Goal: Transaction & Acquisition: Purchase product/service

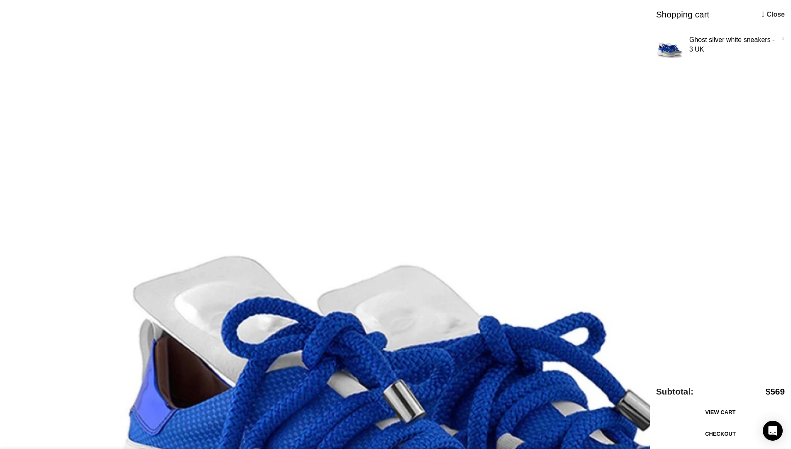
scroll to position [0, 87]
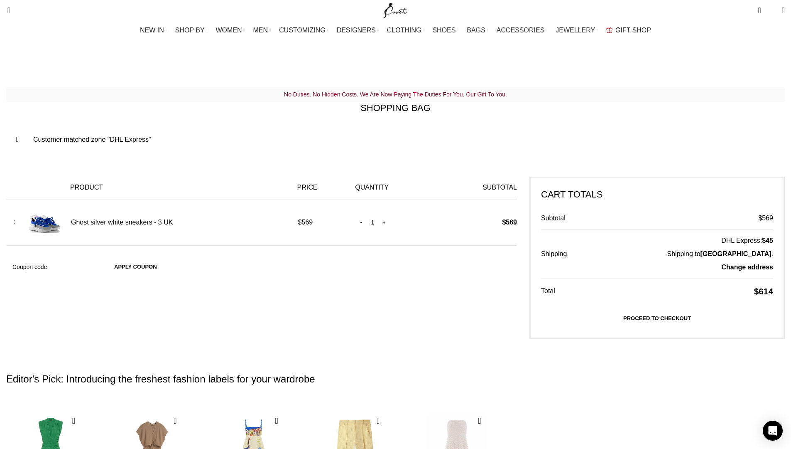
scroll to position [0, 1049]
type input "my10back"
click at [165, 265] on button "Apply coupon" at bounding box center [135, 267] width 59 height 17
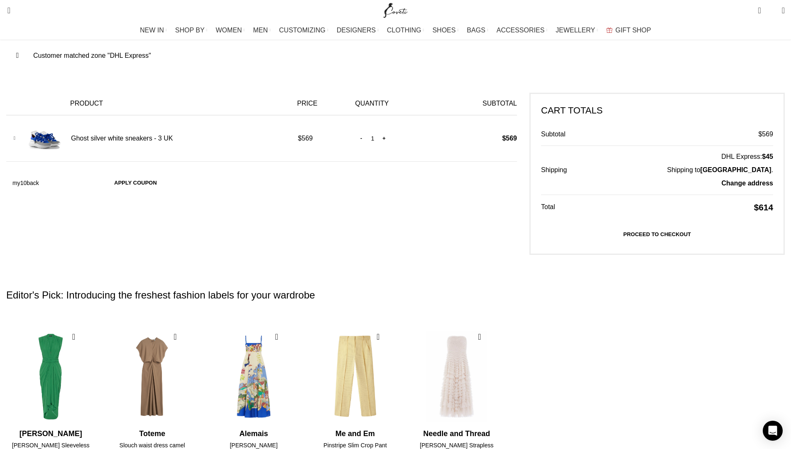
scroll to position [0, 1311]
